Goal: Navigation & Orientation: Find specific page/section

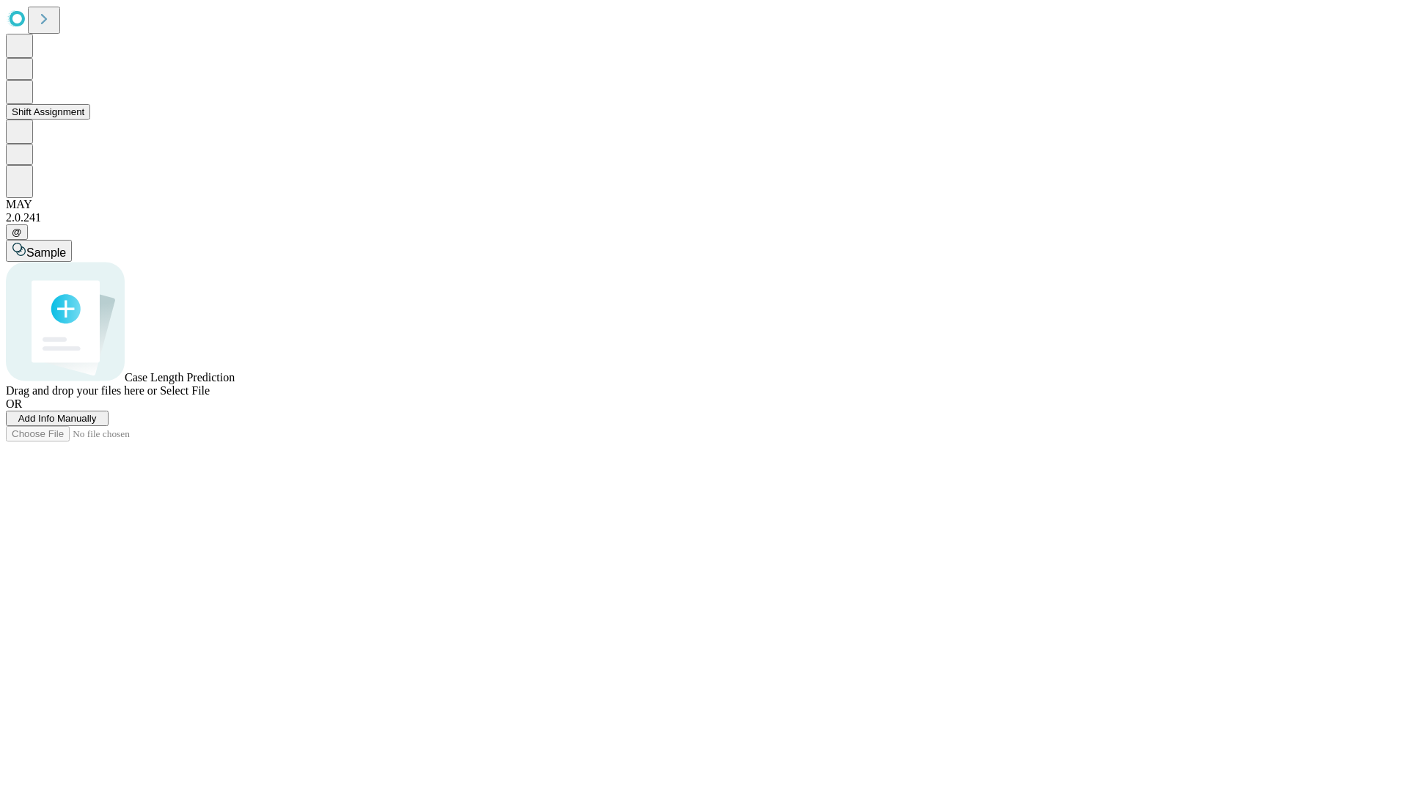
click at [90, 120] on button "Shift Assignment" at bounding box center [48, 111] width 84 height 15
